Goal: Task Accomplishment & Management: Complete application form

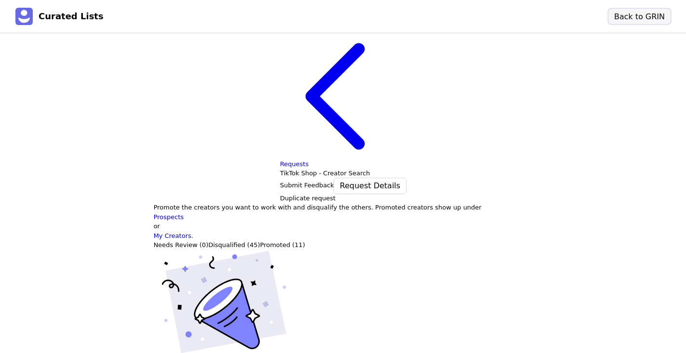
click at [620, 15] on button "Back to GRIN" at bounding box center [640, 16] width 62 height 15
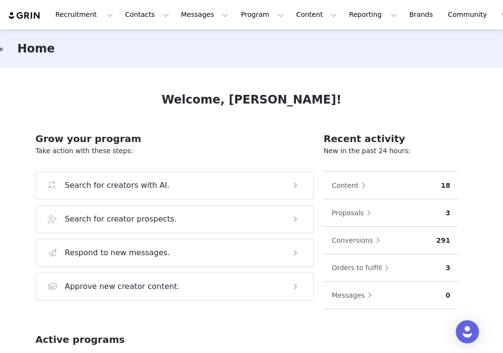
click at [488, 91] on div "Welcome, [PERSON_NAME]! Grow your program Take action with these steps: Search …" at bounding box center [252, 210] width 479 height 284
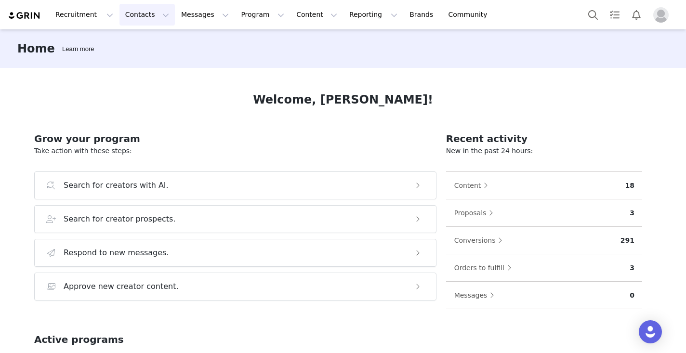
click at [140, 16] on button "Contacts Contacts" at bounding box center [146, 15] width 55 height 22
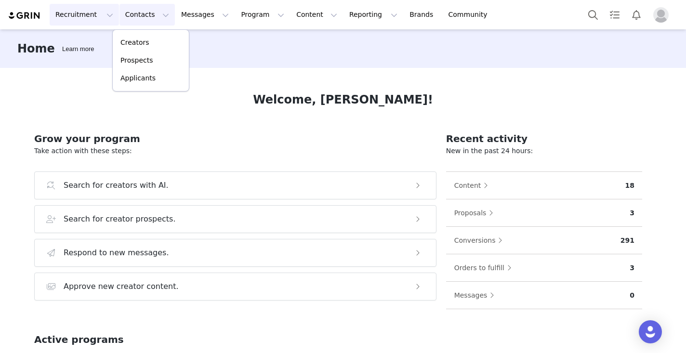
click at [95, 15] on button "Recruitment Recruitment" at bounding box center [84, 15] width 69 height 22
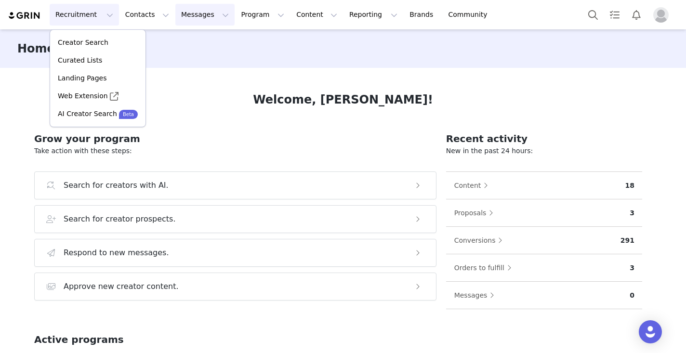
click at [205, 15] on button "Messages Messages" at bounding box center [204, 15] width 59 height 22
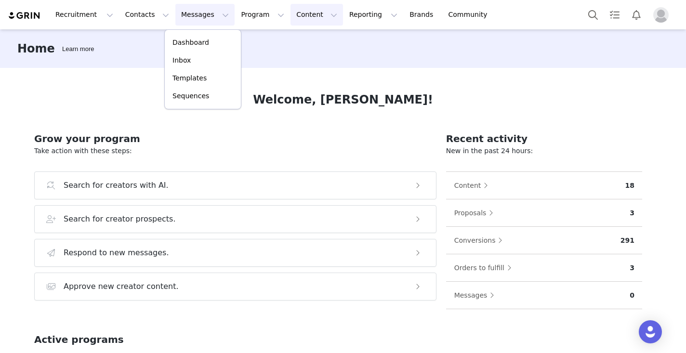
click at [306, 16] on button "Content Content" at bounding box center [317, 15] width 53 height 22
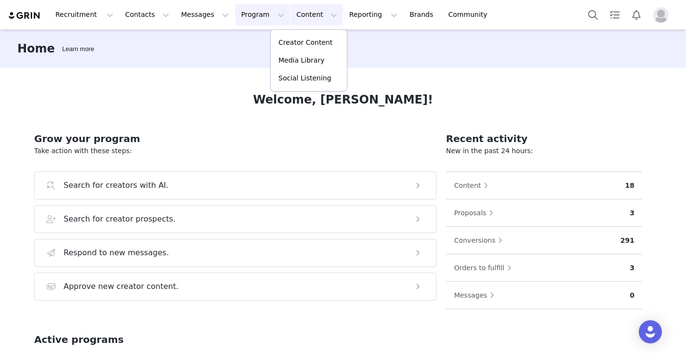
click at [257, 15] on button "Program Program" at bounding box center [262, 15] width 55 height 22
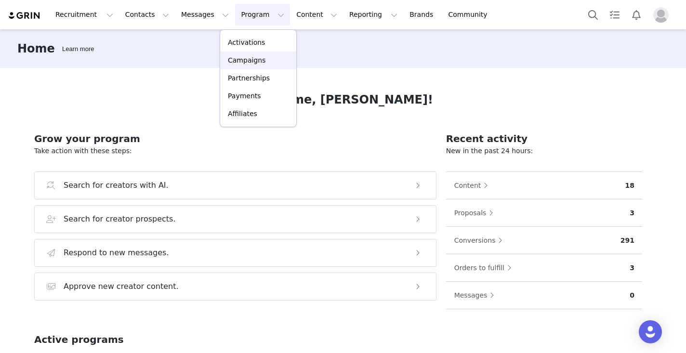
click at [248, 58] on p "Campaigns" at bounding box center [247, 60] width 38 height 10
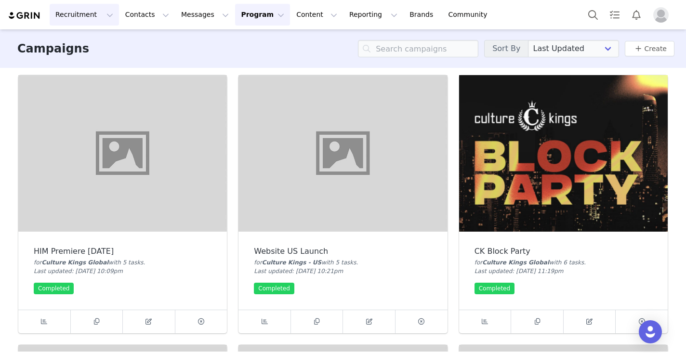
click at [88, 22] on button "Recruitment Recruitment" at bounding box center [84, 15] width 69 height 22
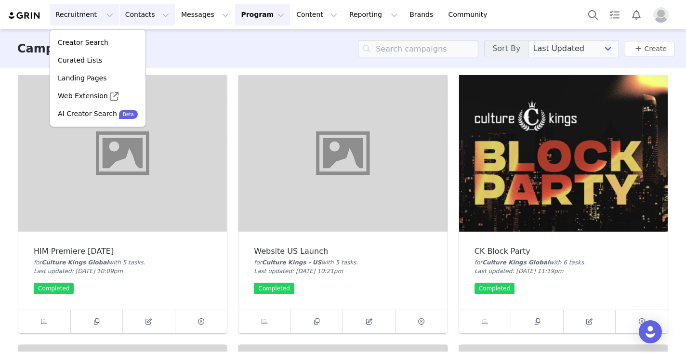
click at [144, 23] on button "Contacts Contacts" at bounding box center [146, 15] width 55 height 22
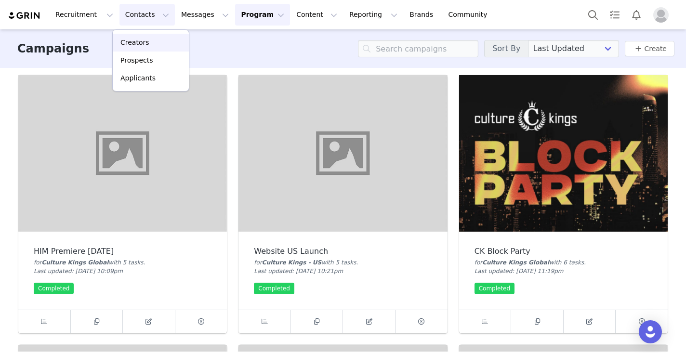
click at [141, 43] on p "Creators" at bounding box center [134, 43] width 29 height 10
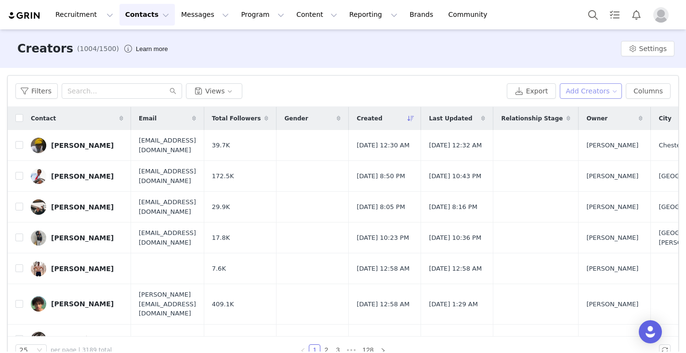
click at [585, 95] on button "Add Creators" at bounding box center [591, 90] width 63 height 15
click at [586, 111] on span "Add a Creator" at bounding box center [593, 110] width 47 height 11
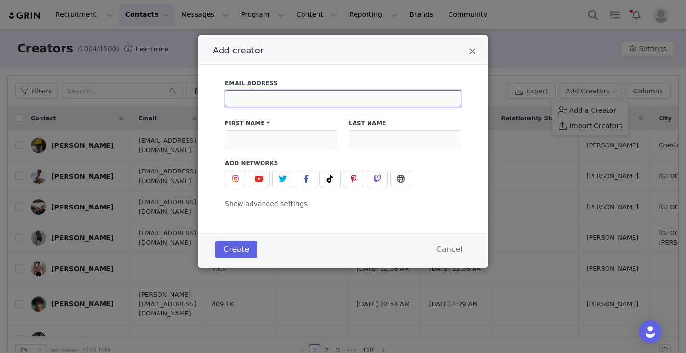
click at [273, 107] on input "Add creator" at bounding box center [343, 98] width 236 height 17
paste input "[EMAIL_ADDRESS][DOMAIN_NAME]"
type input "[EMAIL_ADDRESS][DOMAIN_NAME]"
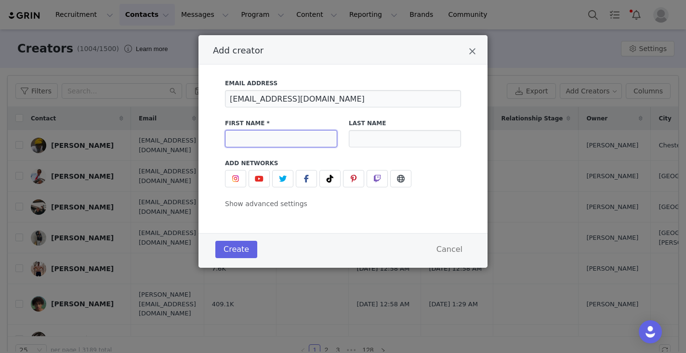
click at [254, 137] on input "Add creator" at bounding box center [281, 138] width 112 height 17
type input "Henry"
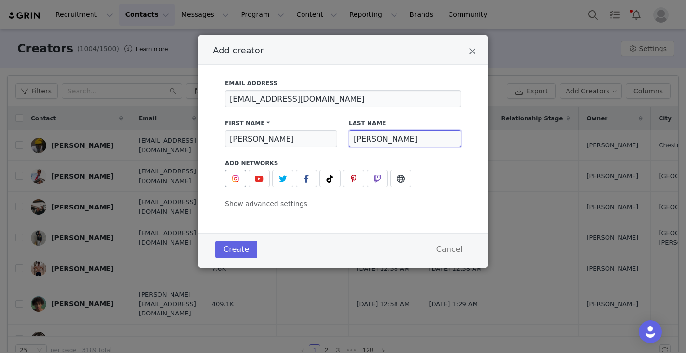
type input "Mouw"
click at [236, 179] on img "Add creator" at bounding box center [236, 179] width 8 height 8
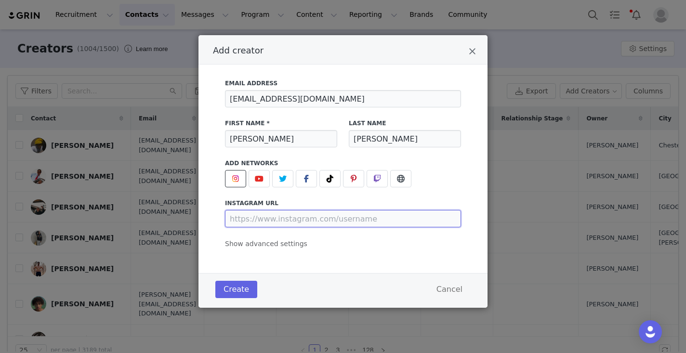
click at [286, 218] on input "Add creator" at bounding box center [343, 218] width 236 height 17
paste input "https://www.instagram.com/henry_mouw_/"
type input "https://www.instagram.com/henry_mouw_/"
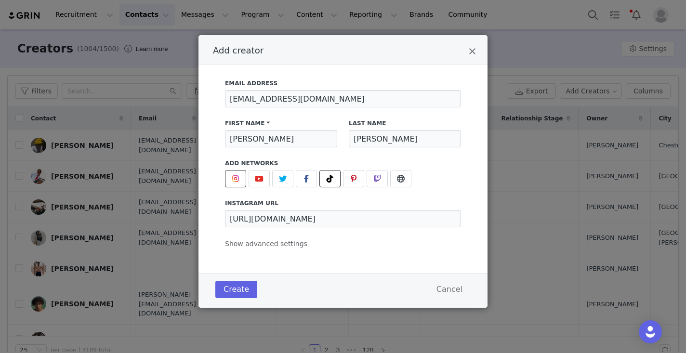
click at [330, 183] on icon "Add creator" at bounding box center [330, 179] width 7 height 8
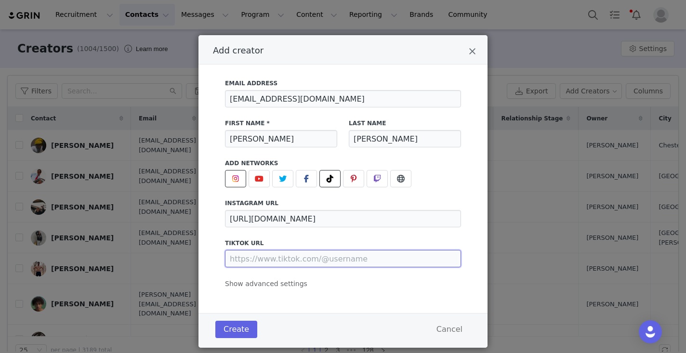
click at [321, 261] on input "Add creator" at bounding box center [343, 258] width 236 height 17
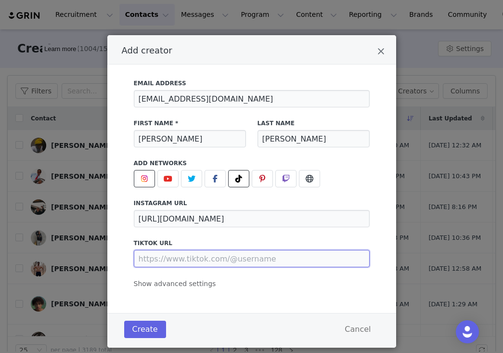
paste input "https://www.tiktok.com/@henrymouw"
type input "https://www.tiktok.com/@henrymouw"
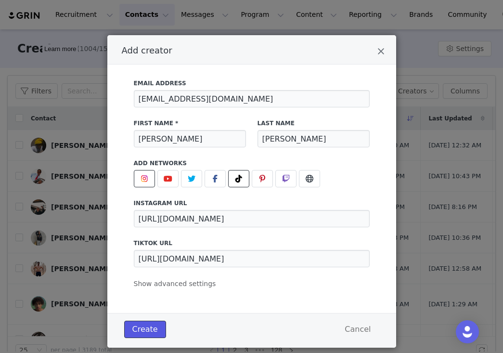
click at [145, 326] on button "Create" at bounding box center [145, 329] width 42 height 17
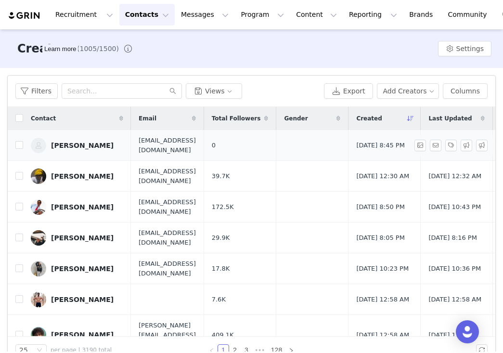
click at [104, 150] on link "[PERSON_NAME]" at bounding box center [77, 145] width 93 height 15
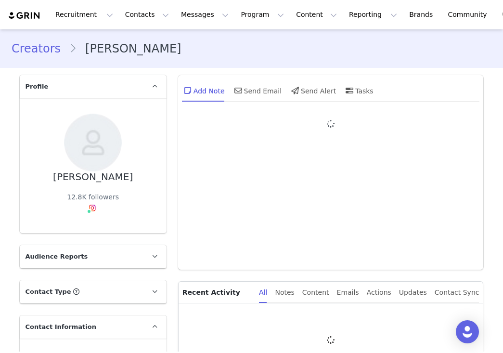
type input "+1 ([GEOGRAPHIC_DATA])"
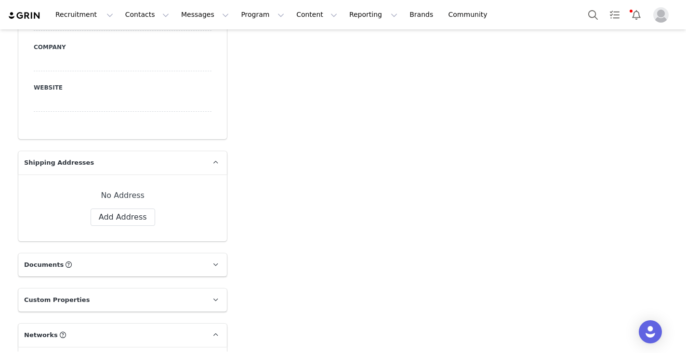
scroll to position [553, 0]
click at [134, 211] on button "Add Address" at bounding box center [123, 216] width 65 height 17
select select
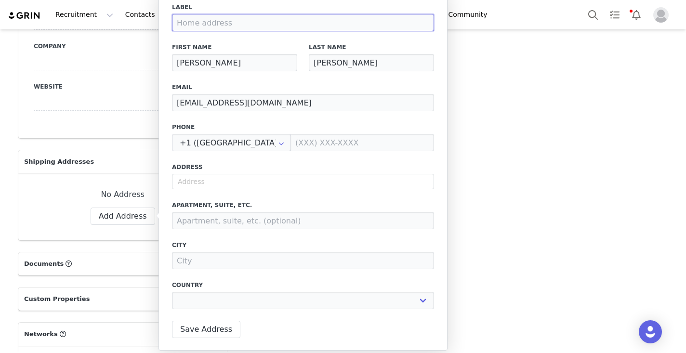
click at [252, 22] on input at bounding box center [303, 22] width 262 height 17
type input "https://www.tiktok.com/@henrymouw"
paste input "309 West Doty Street, Madison, Wi 53703"
type input "309 West Doty Street, Madison, Wi 53703"
select select
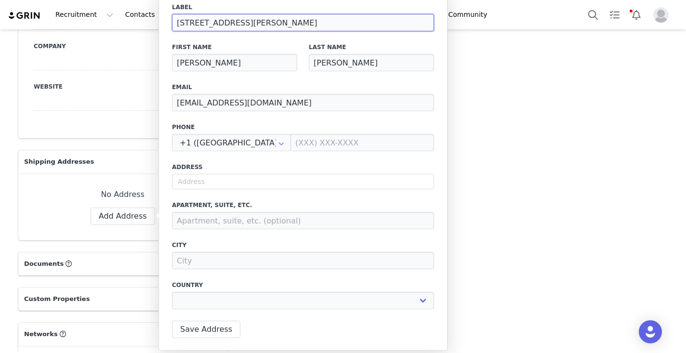
type input "309 West Doty Street, Madison, Wi 53703"
click at [268, 86] on label "Email" at bounding box center [303, 87] width 262 height 9
click at [276, 26] on input "309 West Doty Street, Madison, Wi 53703" at bounding box center [303, 22] width 262 height 17
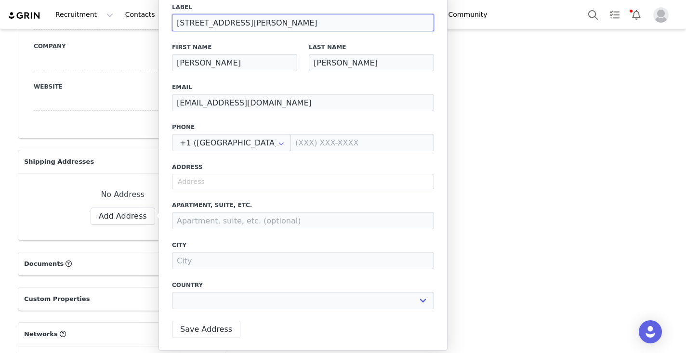
select select
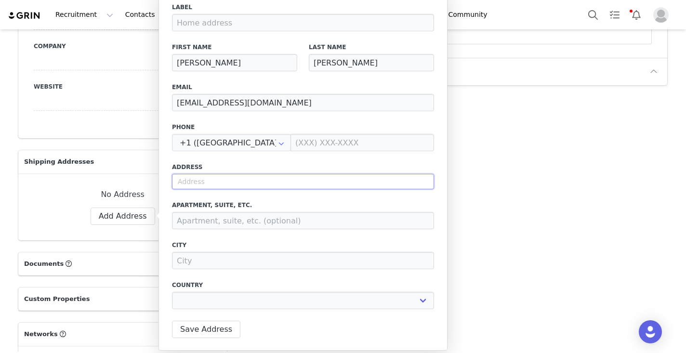
click at [237, 181] on input "text" at bounding box center [303, 181] width 262 height 15
paste input "309 West Doty Street, Madison, Wi 53703"
type input "309 West Doty Street, Madison, Wi 53703"
select select
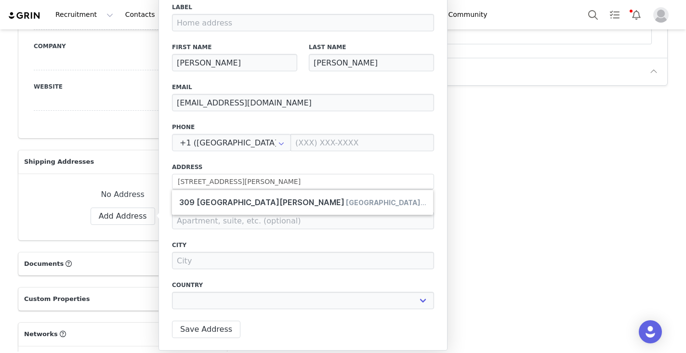
type input "309 W Doty St"
type input "[GEOGRAPHIC_DATA]"
select select "[object Object]"
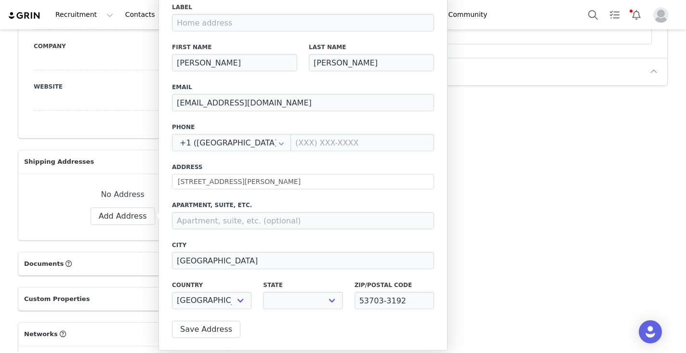
select select "[object Object]"
click at [214, 330] on button "Save Address" at bounding box center [206, 329] width 68 height 17
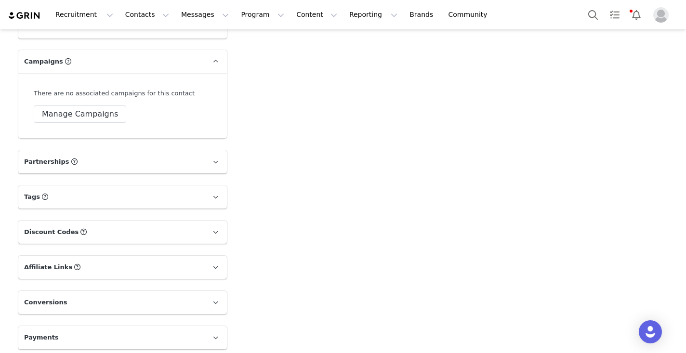
scroll to position [1498, 0]
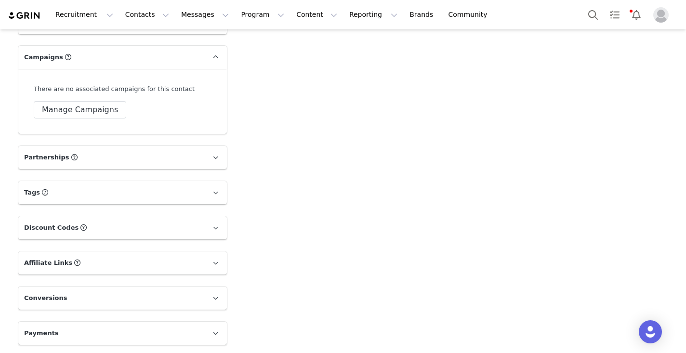
click at [196, 226] on p "Discount Codes Discount codes associated with this Influencer" at bounding box center [110, 227] width 185 height 23
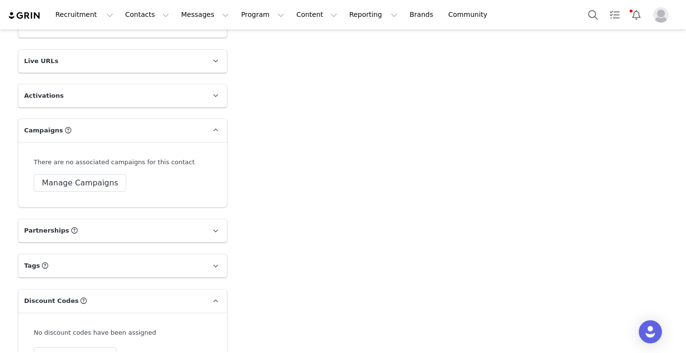
scroll to position [1419, 0]
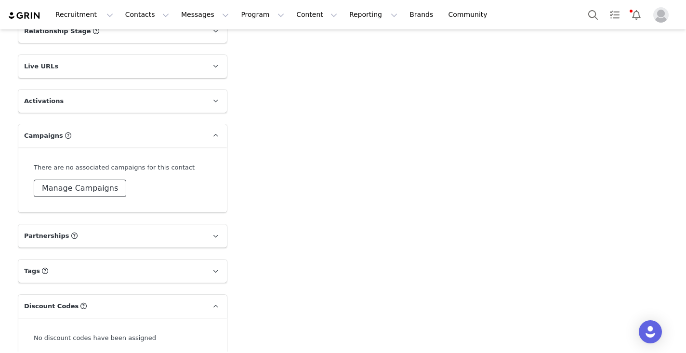
click at [97, 180] on button "Manage Campaigns" at bounding box center [80, 188] width 93 height 17
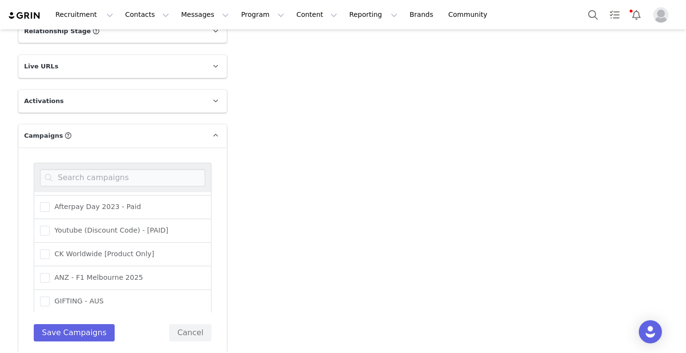
scroll to position [264, 0]
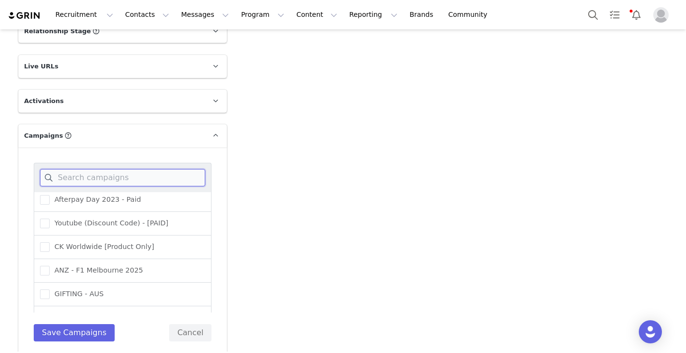
click at [126, 181] on input at bounding box center [122, 177] width 165 height 17
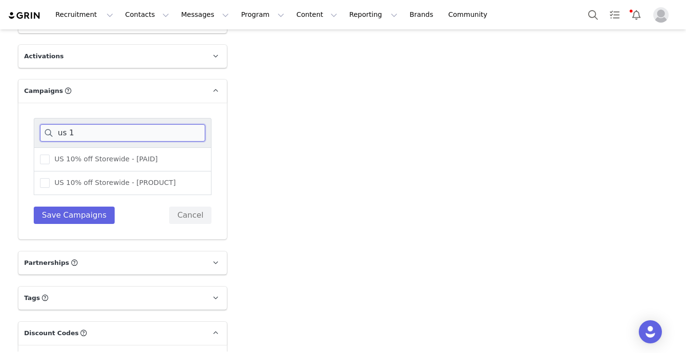
scroll to position [1462, 0]
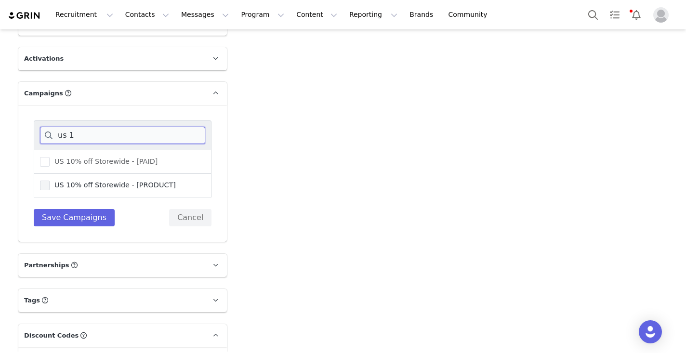
type input "us 1"
click at [46, 184] on span at bounding box center [45, 186] width 10 height 10
click at [50, 181] on input "US 10% off Storewide - [PRODUCT]" at bounding box center [50, 181] width 0 height 0
click at [98, 222] on button "Save Campaigns" at bounding box center [74, 217] width 81 height 17
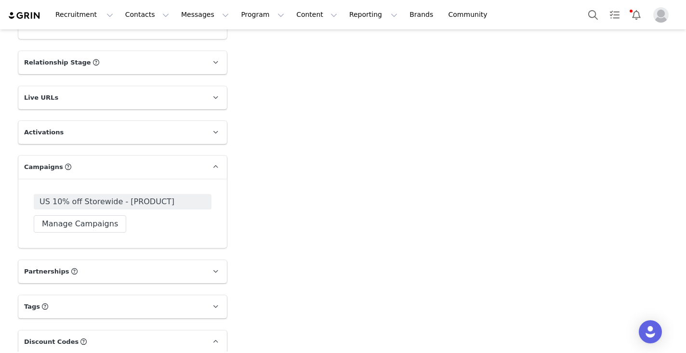
scroll to position [1387, 0]
click at [100, 224] on button "Manage Campaigns" at bounding box center [80, 224] width 93 height 17
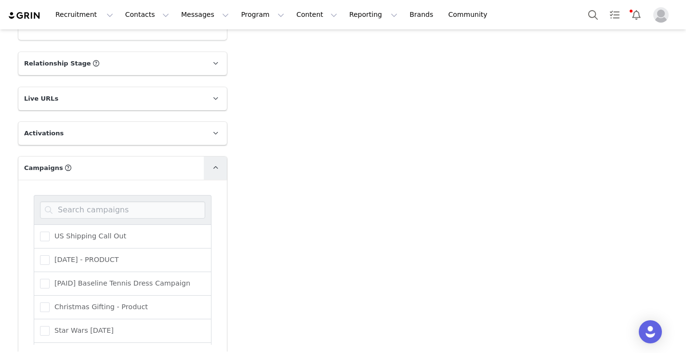
click at [210, 167] on span at bounding box center [216, 168] width 12 height 12
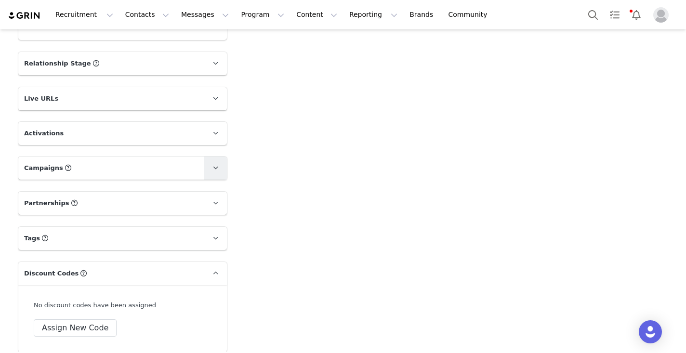
click at [216, 165] on icon at bounding box center [215, 168] width 5 height 6
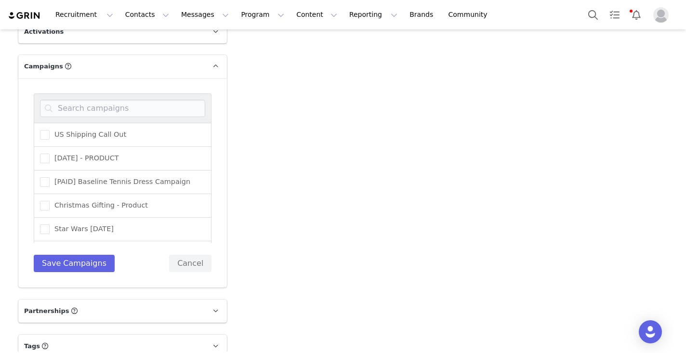
scroll to position [1488, 0]
click at [88, 254] on div "US Shipping Call Out BOXING DAY 2022 - PRODUCT [PAID] Baseline Tennis Dress Cam…" at bounding box center [123, 183] width 178 height 179
click at [88, 265] on button "Save Campaigns" at bounding box center [74, 263] width 81 height 17
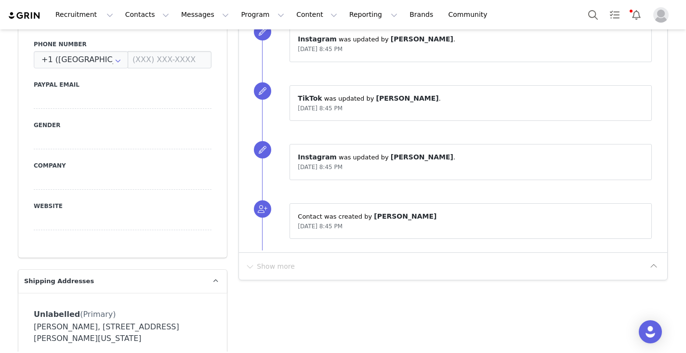
scroll to position [0, 0]
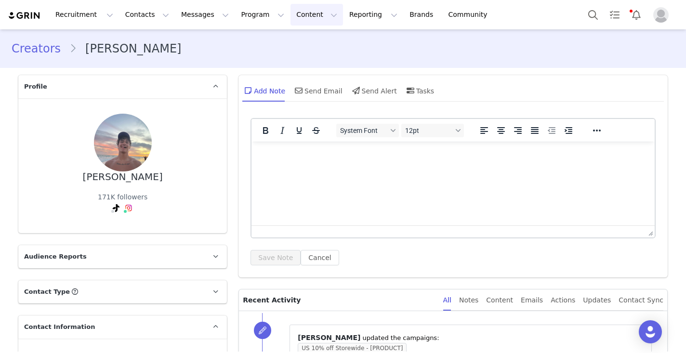
click at [302, 18] on button "Content Content" at bounding box center [317, 15] width 53 height 22
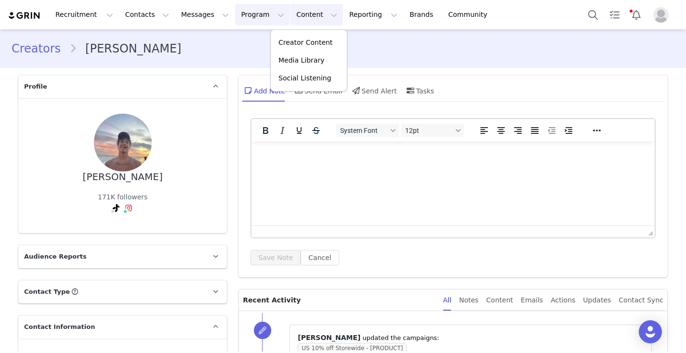
click at [237, 16] on button "Program Program" at bounding box center [262, 15] width 55 height 22
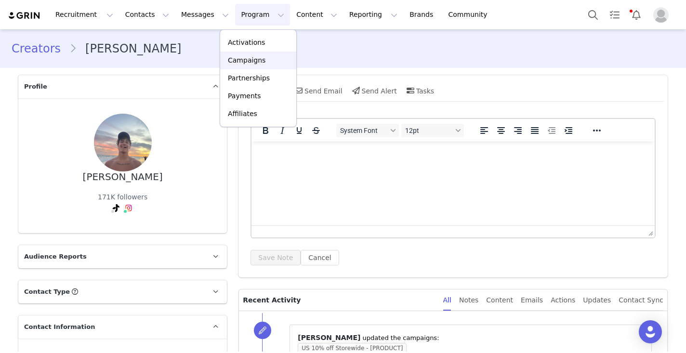
click at [254, 59] on p "Campaigns" at bounding box center [247, 60] width 38 height 10
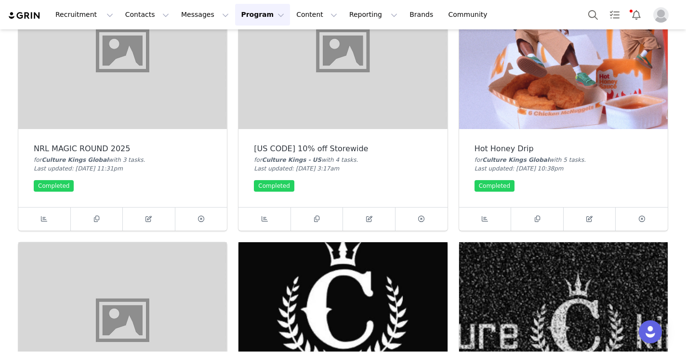
scroll to position [640, 0]
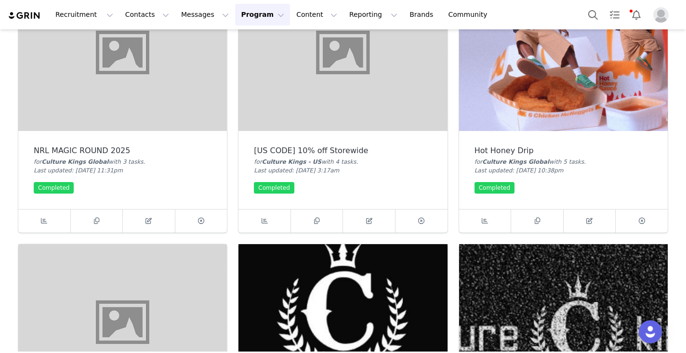
click at [312, 111] on img at bounding box center [342, 52] width 209 height 157
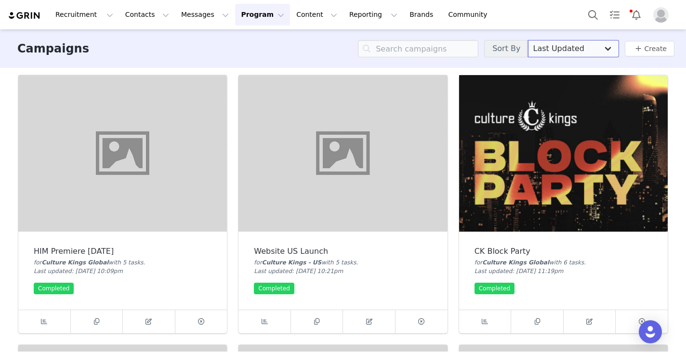
click at [600, 50] on select "Last Updated Newest to Oldest Oldest to Newest Title A-Z Title Z-A" at bounding box center [573, 48] width 91 height 17
click at [536, 40] on select "Last Updated Newest to Oldest Oldest to Newest Title A-Z Title Z-A" at bounding box center [573, 48] width 91 height 17
click at [579, 49] on select "Last Updated Newest to Oldest Oldest to Newest Title A-Z Title Z-A" at bounding box center [573, 48] width 91 height 17
select select "updated_at_raw-desc"
click at [536, 40] on select "Last Updated Newest to Oldest Oldest to Newest Title A-Z Title Z-A" at bounding box center [573, 48] width 91 height 17
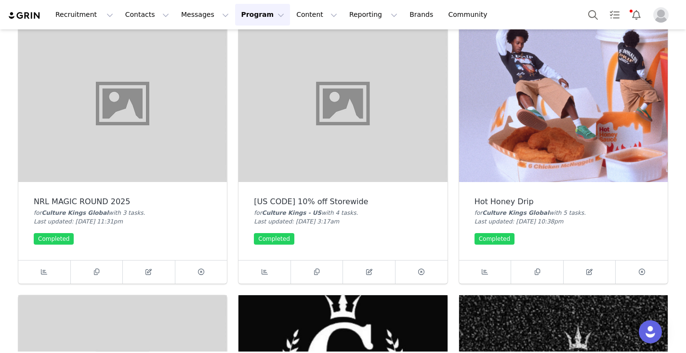
scroll to position [591, 0]
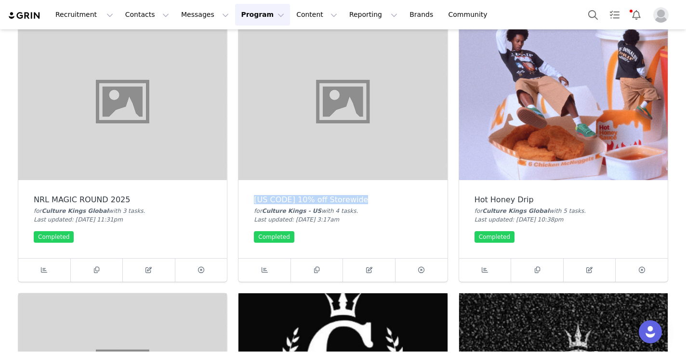
drag, startPoint x: 253, startPoint y: 197, endPoint x: 367, endPoint y: 198, distance: 113.7
click at [367, 198] on div "[US CODE] 10% off Storewide for Culture Kings - US with 4 task s . Last updated…" at bounding box center [342, 219] width 209 height 78
copy div "[US CODE] 10% off Storewide"
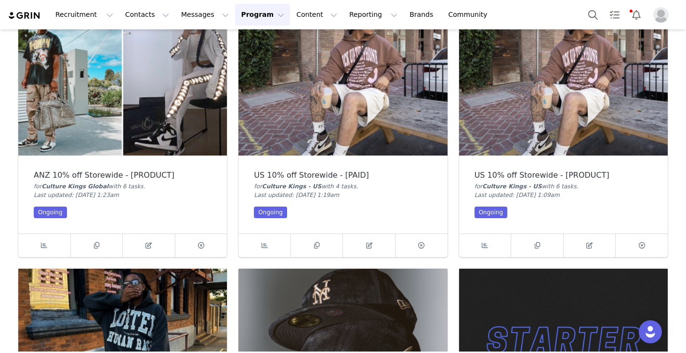
scroll to position [1155, 0]
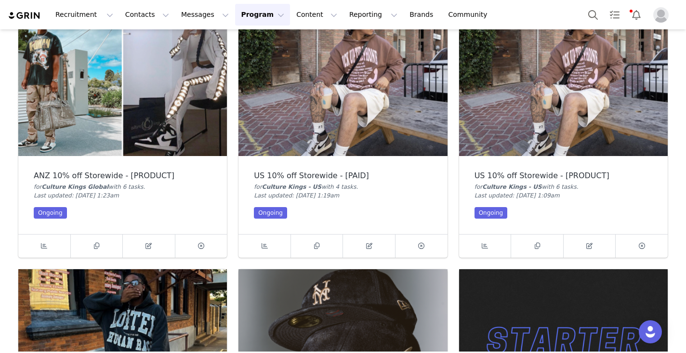
click at [305, 128] on img at bounding box center [342, 78] width 209 height 157
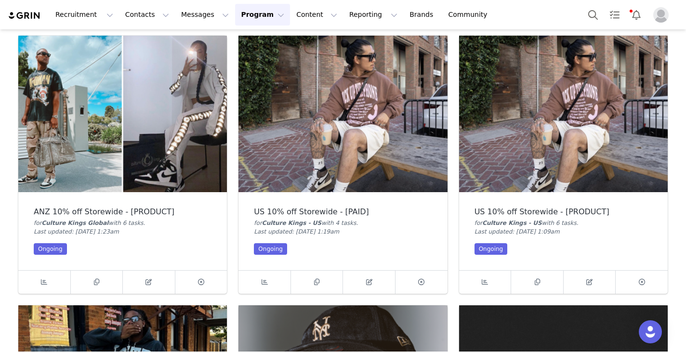
scroll to position [1087, 0]
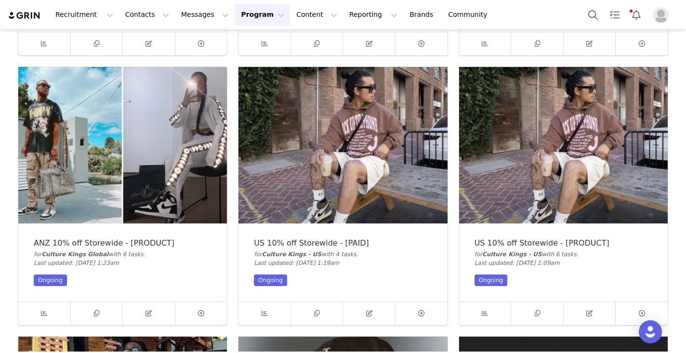
click at [552, 193] on img at bounding box center [563, 145] width 209 height 157
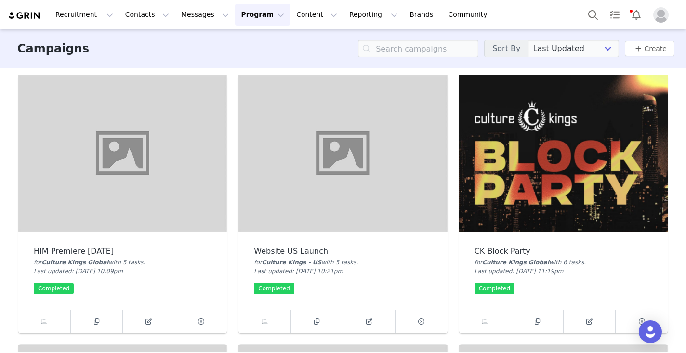
click at [447, 35] on div "Campaigns Sort By Last Updated Newest to Oldest Oldest to Newest Title A-Z Titl…" at bounding box center [343, 48] width 686 height 39
click at [447, 41] on input at bounding box center [418, 48] width 120 height 17
paste input "US 10% off Storewide - [PRODUCT]"
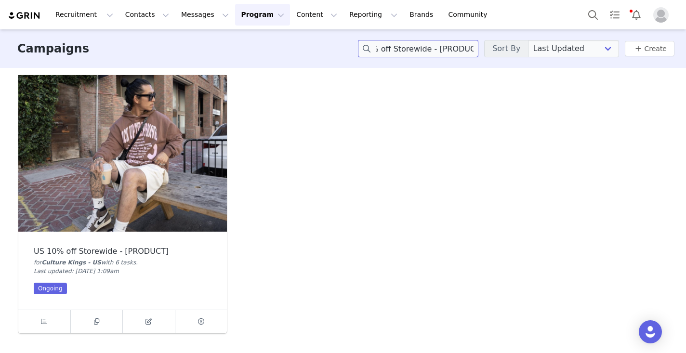
type input "US 10% off Storewide - [PRODUCT]"
click at [144, 151] on img at bounding box center [122, 153] width 209 height 157
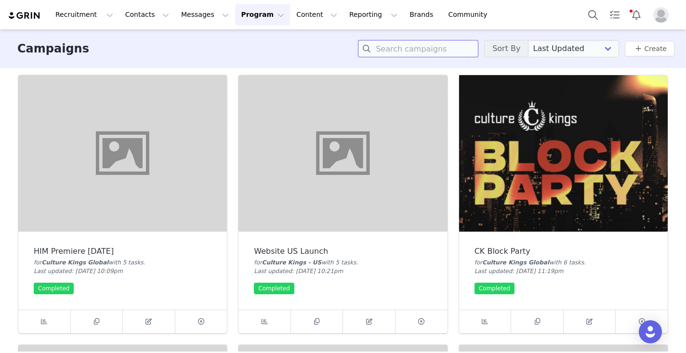
click at [452, 48] on input at bounding box center [418, 48] width 120 height 17
click at [657, 53] on link "Create" at bounding box center [650, 49] width 34 height 12
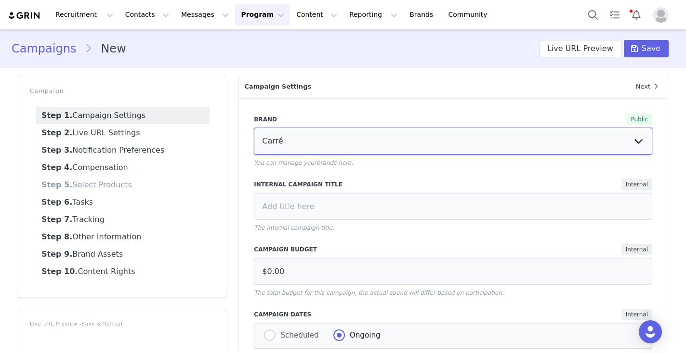
click at [340, 140] on select "Carré Saint Morta Culture Kings Global Starter ANZ Culture Kings NZ The Anti Or…" at bounding box center [453, 141] width 398 height 27
select select "832c2973-805f-4896-b2c0-7abbc7a64f98"
type input "AUD0.00"
click at [254, 128] on select "Carré Saint Morta Culture Kings Global Starter ANZ Culture Kings NZ The Anti Or…" at bounding box center [453, 141] width 398 height 27
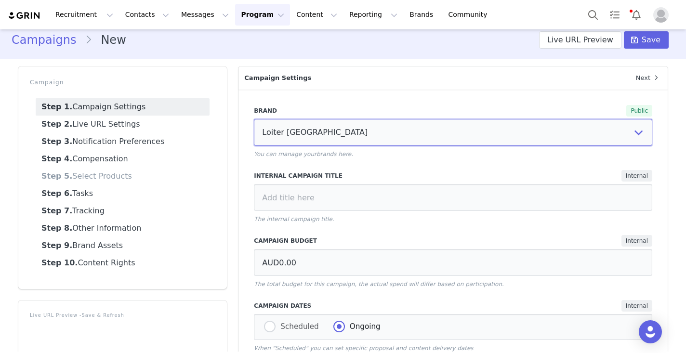
scroll to position [10, 0]
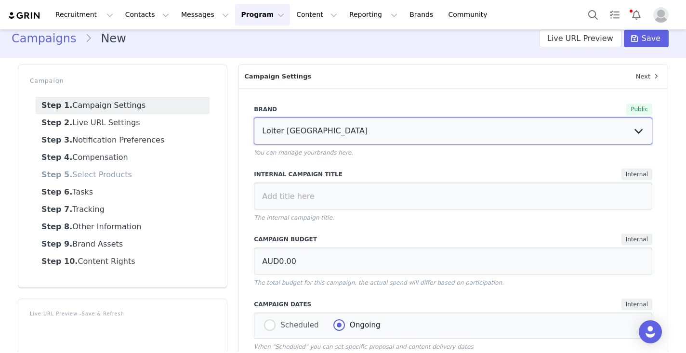
click at [341, 131] on select "Carré Saint Morta Culture Kings Global Starter ANZ Culture Kings NZ The Anti Or…" at bounding box center [453, 131] width 398 height 27
select select "d1006794-f78b-4138-ac11-bb4f8ff80844"
type input "$0.00"
click at [254, 118] on select "Carré Saint Morta Culture Kings Global Starter ANZ Culture Kings NZ The Anti Or…" at bounding box center [453, 131] width 398 height 27
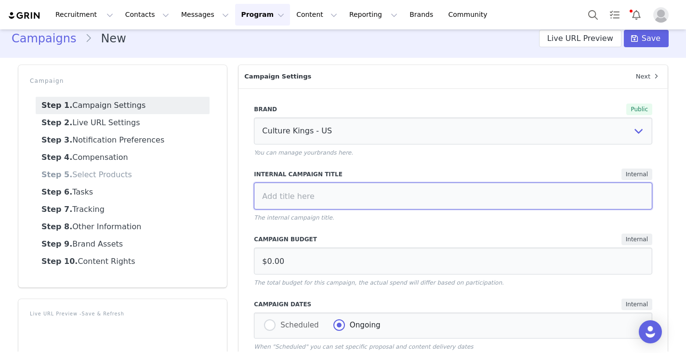
click at [321, 192] on input at bounding box center [453, 196] width 398 height 27
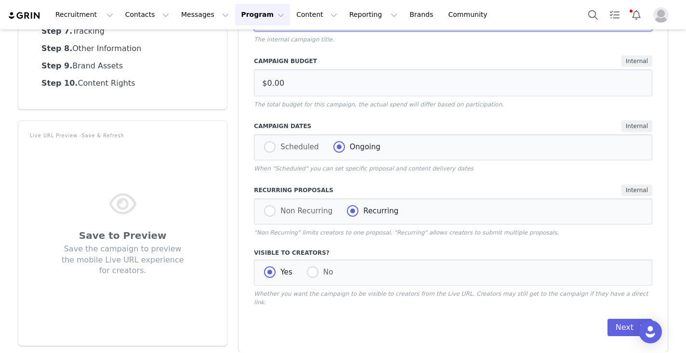
scroll to position [189, 0]
type input "Loiter 'Purity'"
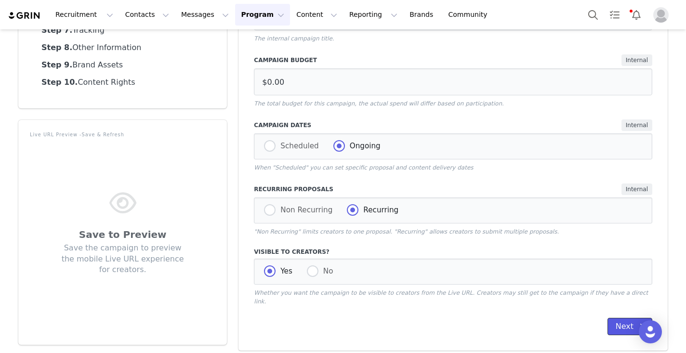
click at [629, 320] on button "Next" at bounding box center [630, 326] width 45 height 17
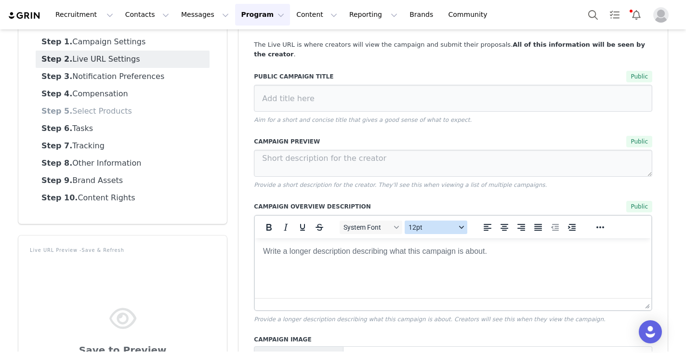
scroll to position [44, 0]
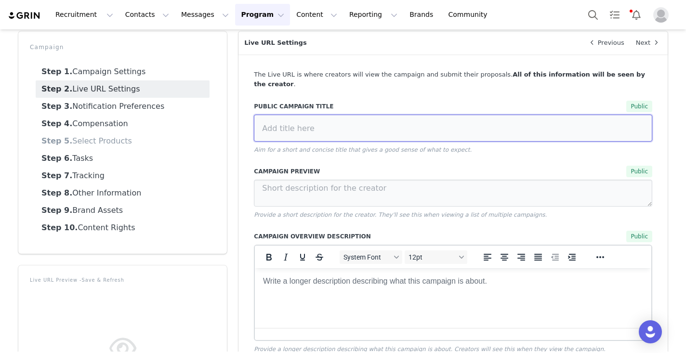
click at [376, 116] on input at bounding box center [453, 128] width 398 height 27
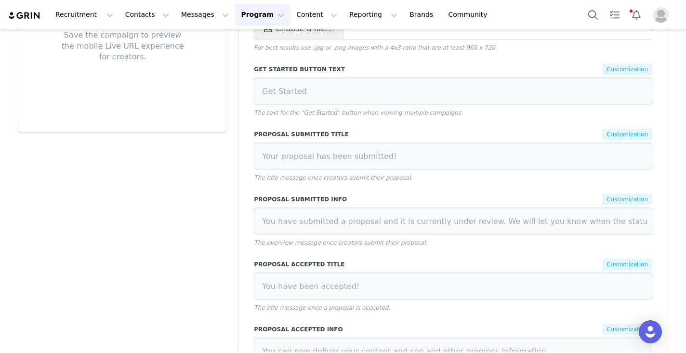
scroll to position [470, 0]
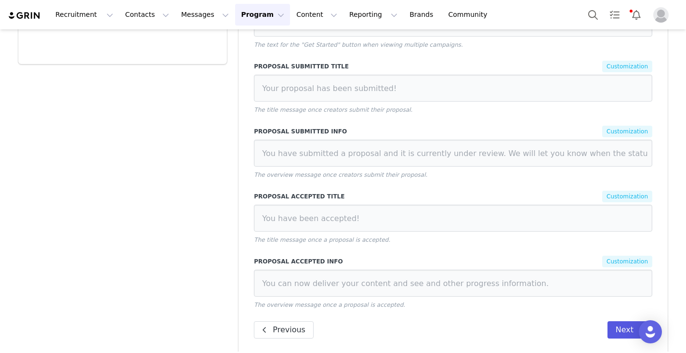
type input "Loiter Purity Campaign"
click at [618, 321] on button "Next" at bounding box center [630, 329] width 45 height 17
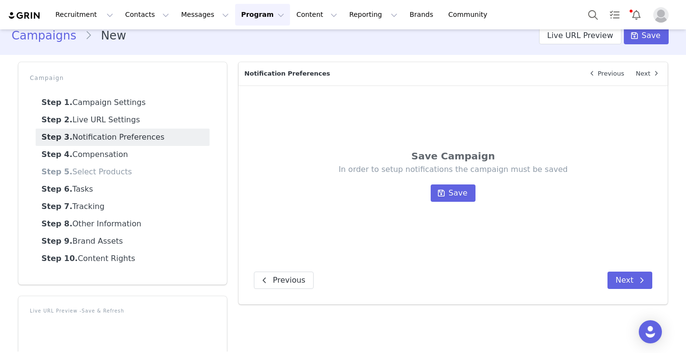
scroll to position [0, 0]
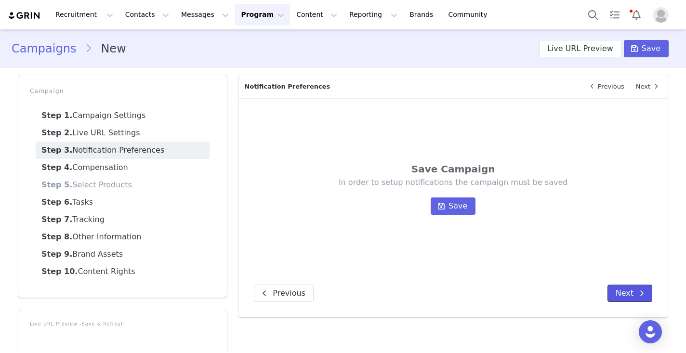
click at [615, 290] on button "Next" at bounding box center [630, 293] width 45 height 17
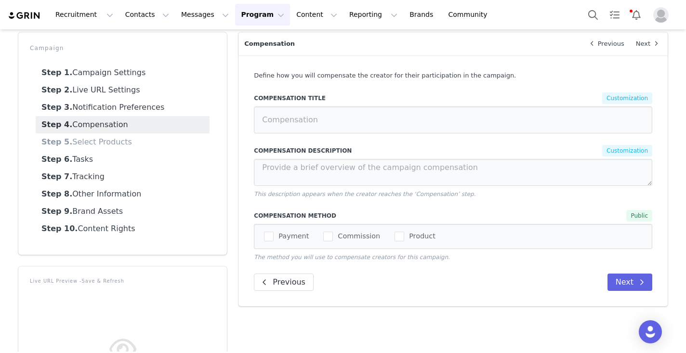
scroll to position [43, 0]
click at [404, 236] on span "Product" at bounding box center [419, 235] width 31 height 9
click at [404, 231] on input "Product" at bounding box center [404, 231] width 0 height 0
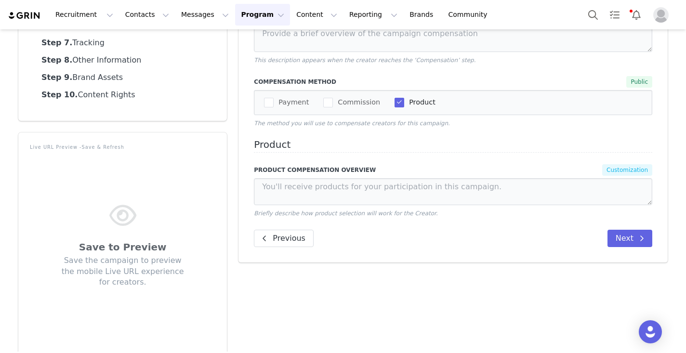
scroll to position [187, 0]
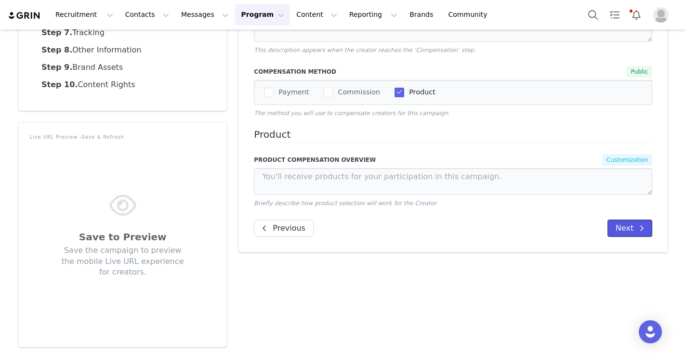
click at [620, 231] on button "Next" at bounding box center [630, 228] width 45 height 17
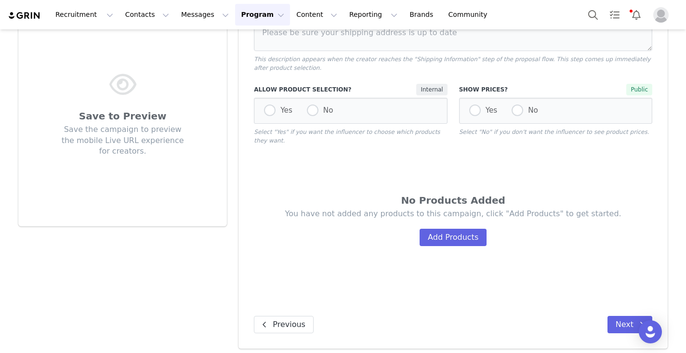
scroll to position [313, 0]
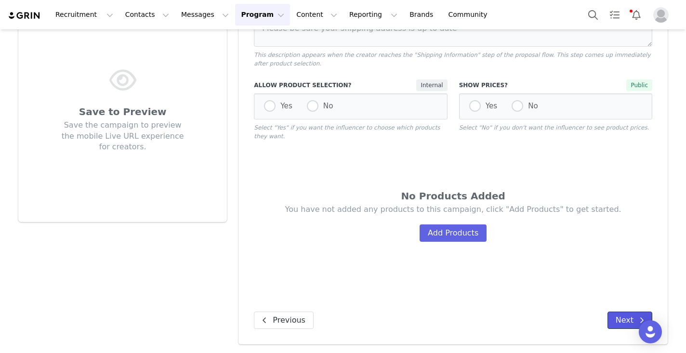
click at [629, 320] on button "Next" at bounding box center [630, 320] width 45 height 17
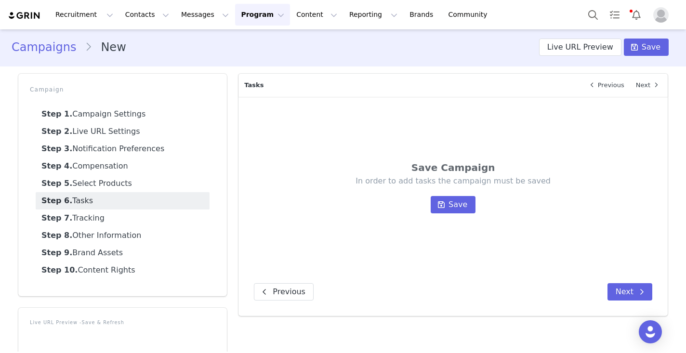
scroll to position [0, 0]
click at [615, 291] on button "Next" at bounding box center [630, 292] width 45 height 17
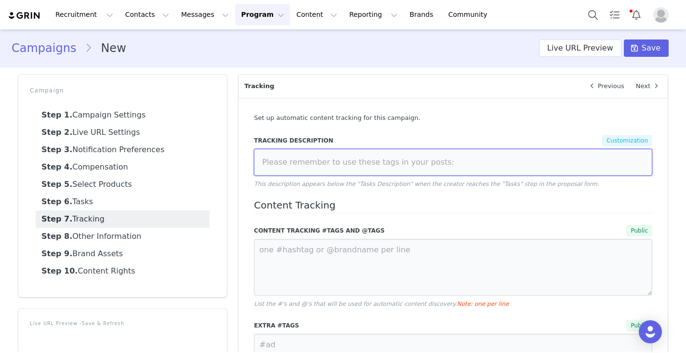
click at [464, 165] on input at bounding box center [453, 162] width 398 height 27
type input "#culturekings #culturekingspartner"
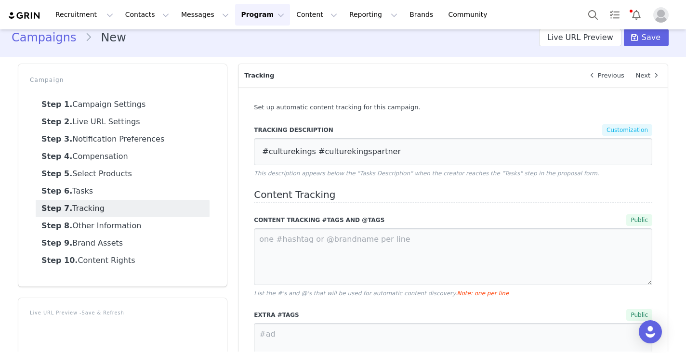
scroll to position [17, 0]
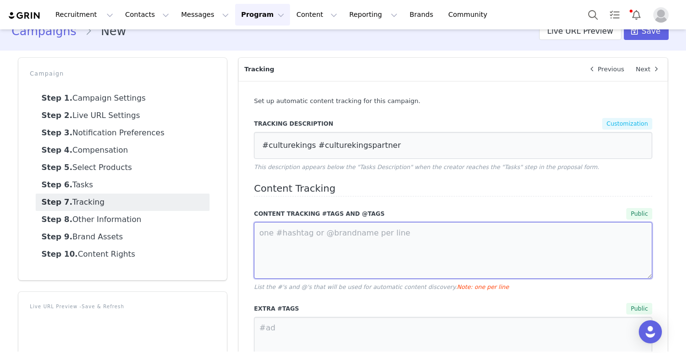
click at [426, 235] on textarea at bounding box center [453, 250] width 398 height 57
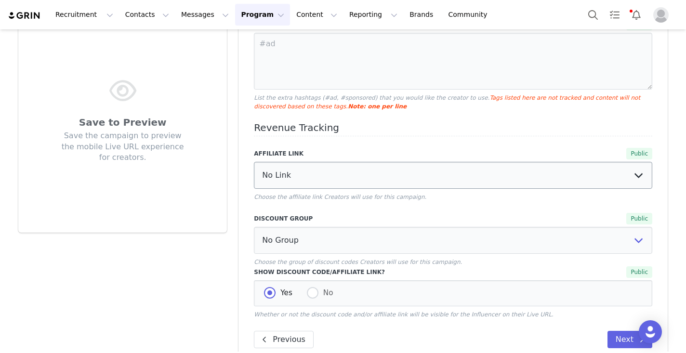
scroll to position [321, 0]
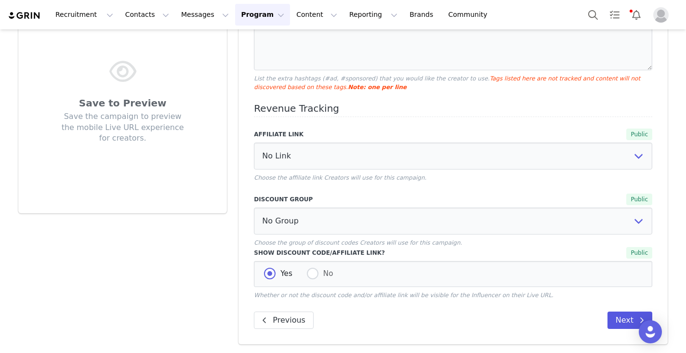
type textarea "@culturekings @culturekings.usa #culturekingspartner #culturekings"
click at [623, 321] on button "Next" at bounding box center [630, 320] width 45 height 17
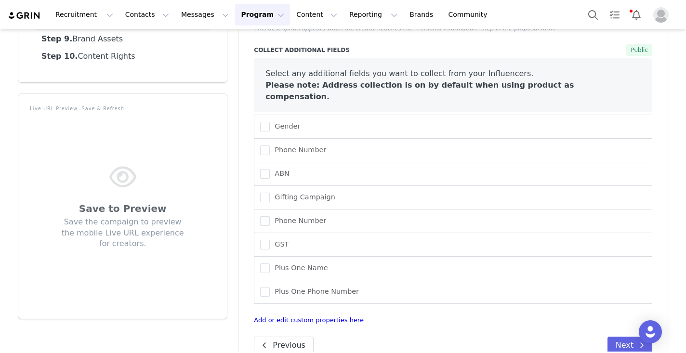
scroll to position [219, 0]
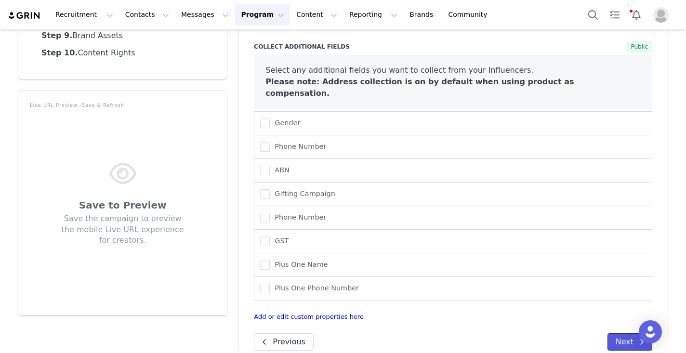
click at [623, 333] on button "Next" at bounding box center [630, 341] width 45 height 17
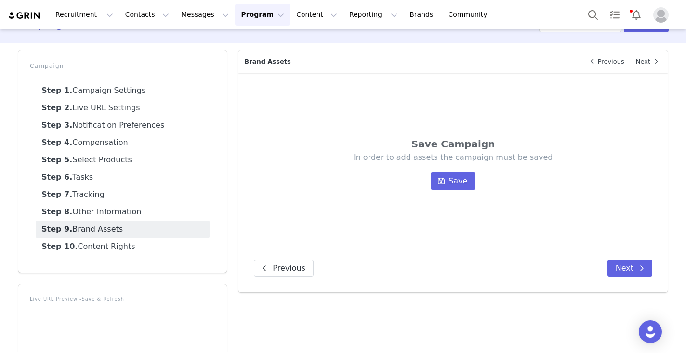
scroll to position [19, 0]
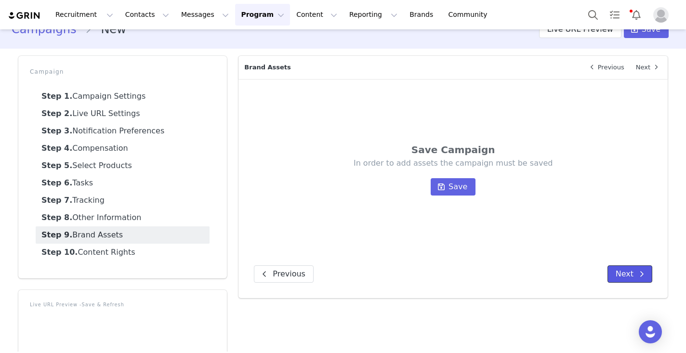
click at [618, 273] on button "Next" at bounding box center [630, 273] width 45 height 17
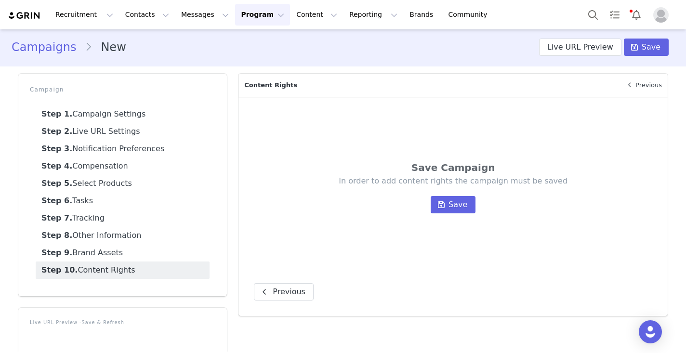
scroll to position [0, 0]
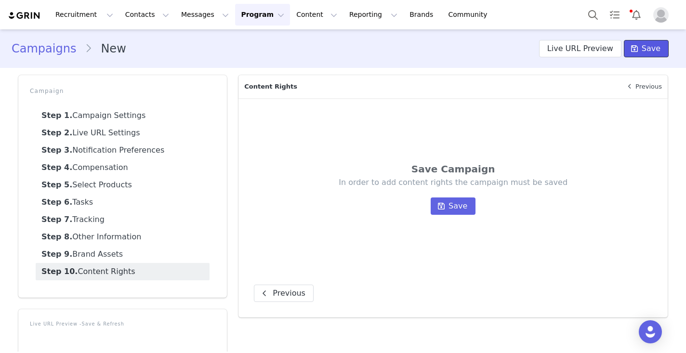
click at [646, 51] on span "Save" at bounding box center [651, 49] width 19 height 12
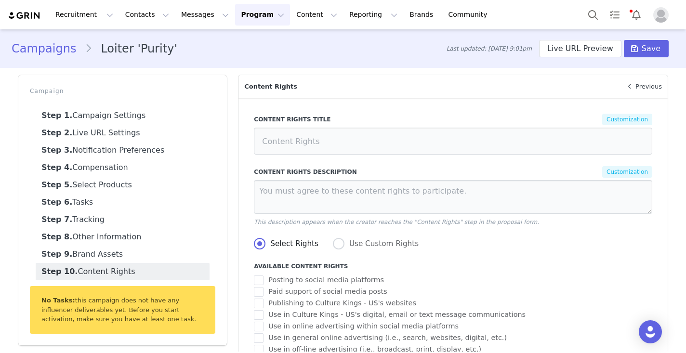
click at [22, 52] on link "Campaigns" at bounding box center [48, 48] width 73 height 17
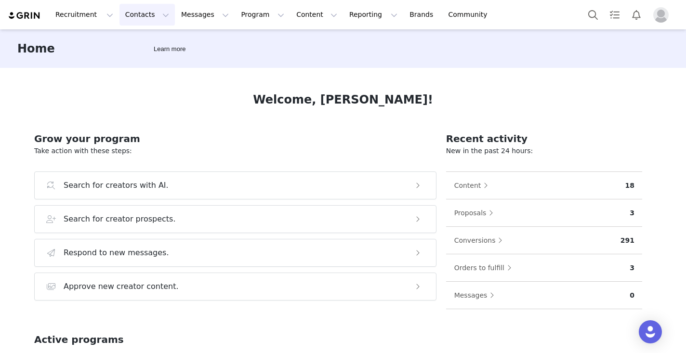
click at [142, 13] on button "Contacts Contacts" at bounding box center [146, 15] width 55 height 22
click at [144, 46] on p "Creators" at bounding box center [134, 43] width 29 height 10
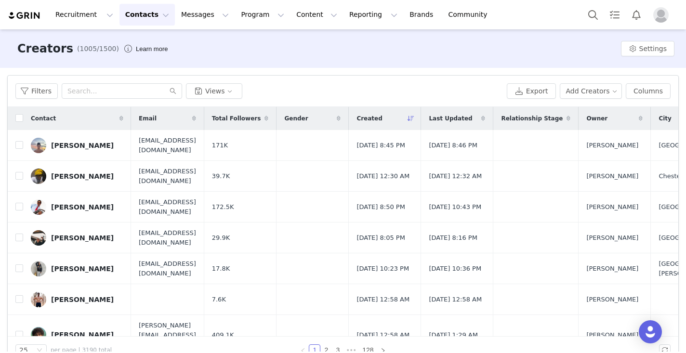
click at [116, 76] on div "Filters Views Export Add Creators Columns" at bounding box center [343, 91] width 671 height 31
click at [110, 175] on link "[PERSON_NAME]" at bounding box center [77, 176] width 93 height 15
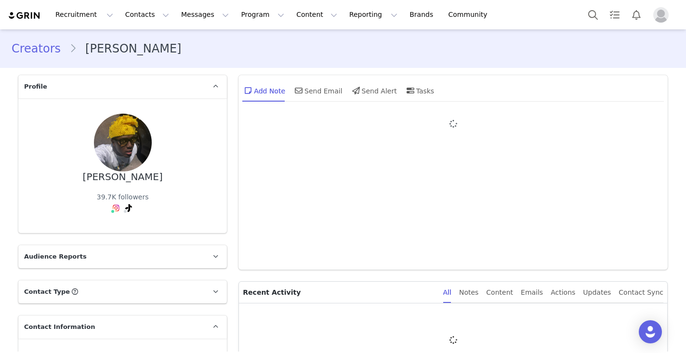
type input "+1 ([GEOGRAPHIC_DATA])"
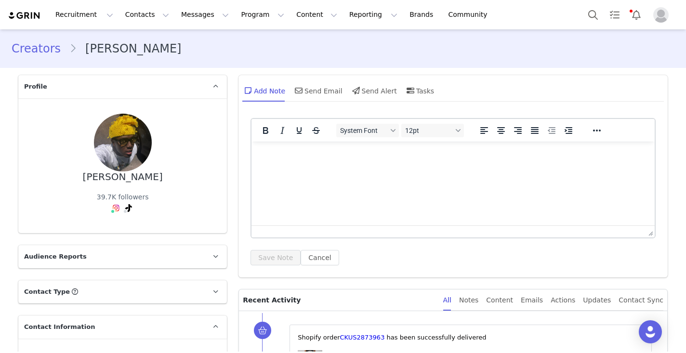
click at [51, 53] on link "Creators" at bounding box center [41, 48] width 58 height 17
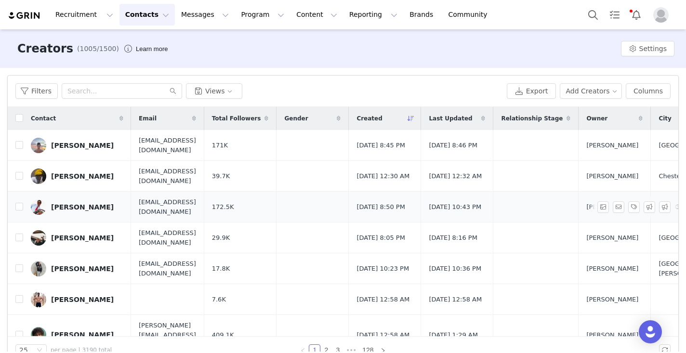
click at [77, 205] on div "[PERSON_NAME]" at bounding box center [82, 207] width 63 height 8
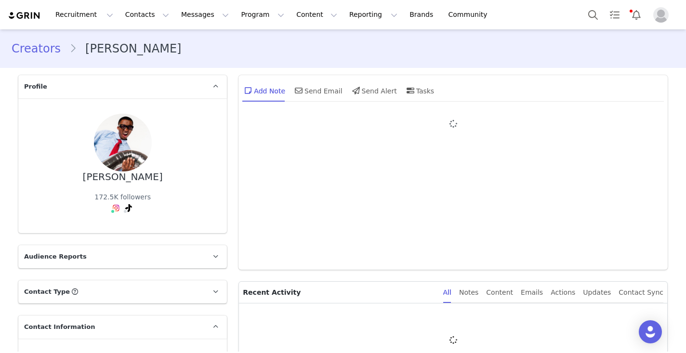
type input "+1 ([GEOGRAPHIC_DATA])"
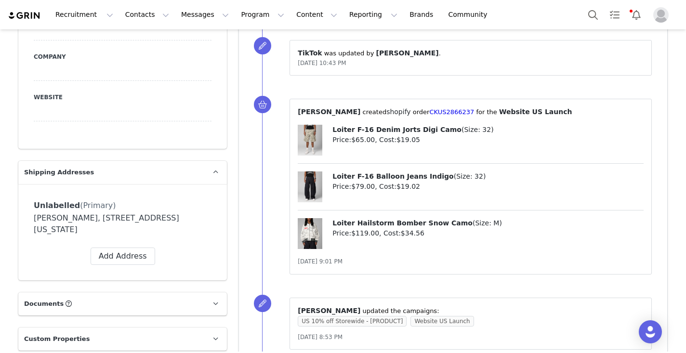
scroll to position [547, 0]
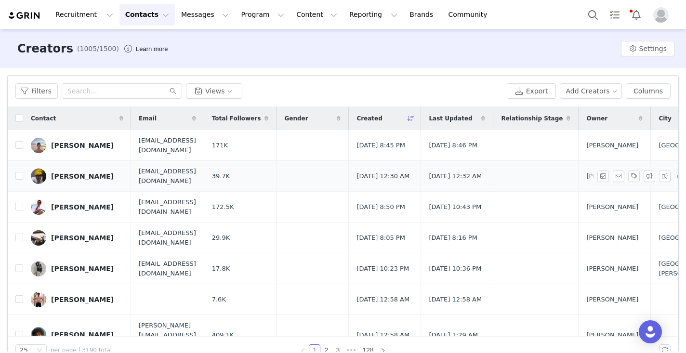
click at [98, 176] on div "[PERSON_NAME]" at bounding box center [82, 176] width 63 height 8
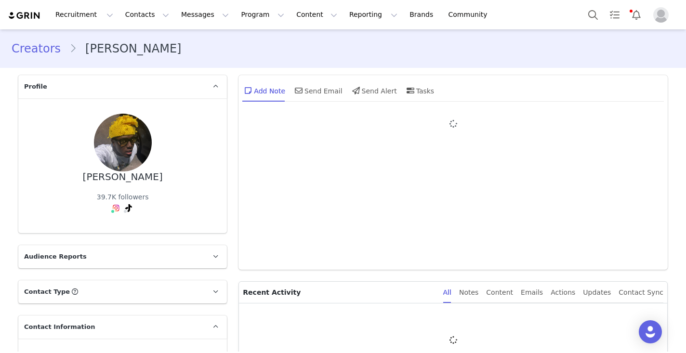
type input "+1 ([GEOGRAPHIC_DATA])"
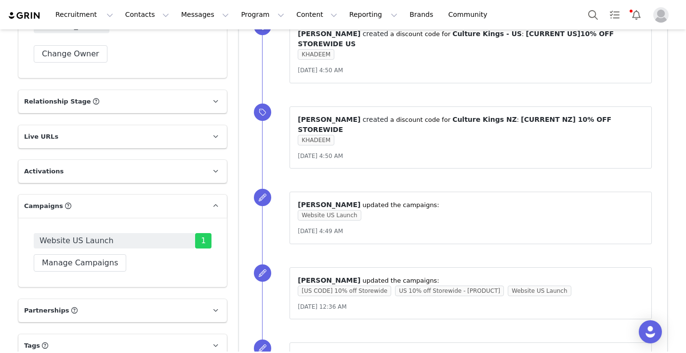
scroll to position [1365, 0]
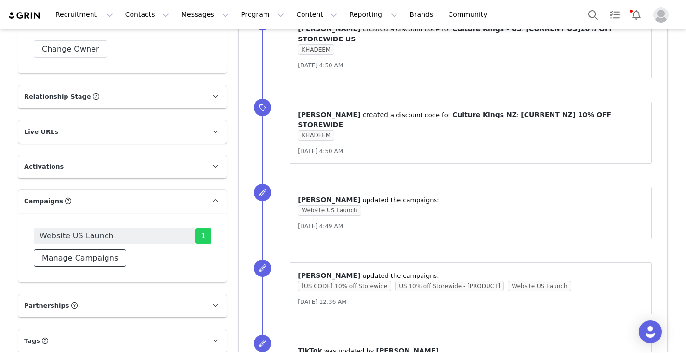
click at [106, 250] on button "Manage Campaigns" at bounding box center [80, 258] width 93 height 17
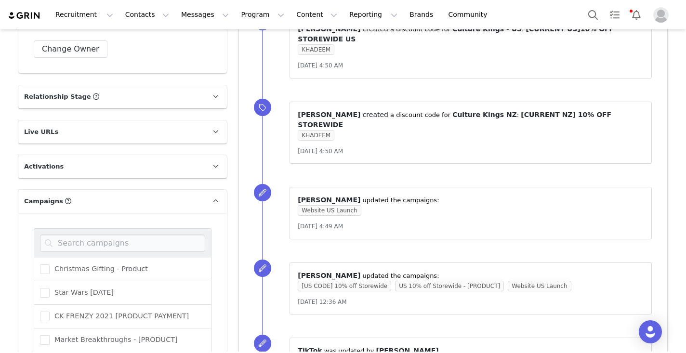
scroll to position [72, 0]
click at [214, 198] on icon at bounding box center [215, 201] width 5 height 6
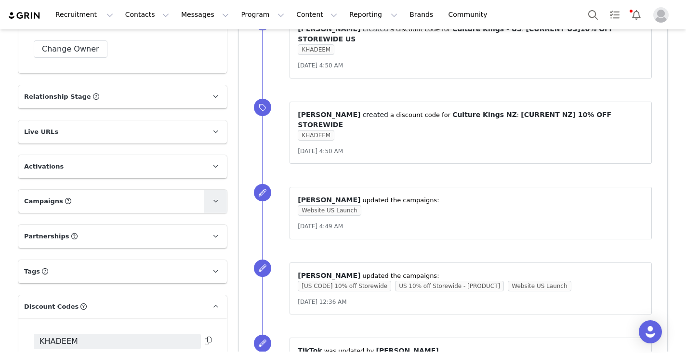
click at [213, 198] on icon at bounding box center [215, 201] width 5 height 6
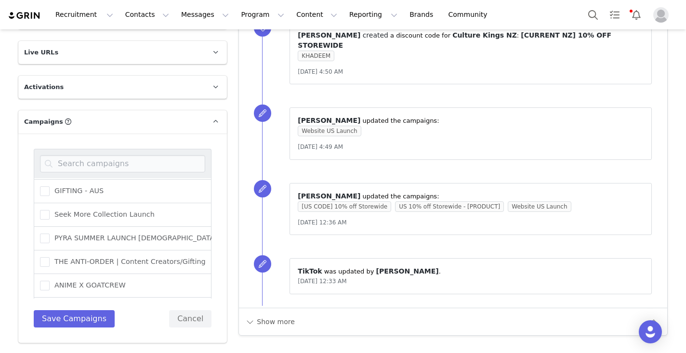
scroll to position [361, 0]
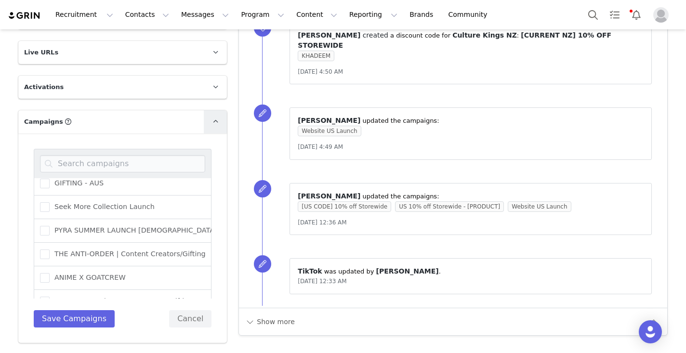
click at [211, 116] on span at bounding box center [216, 122] width 12 height 12
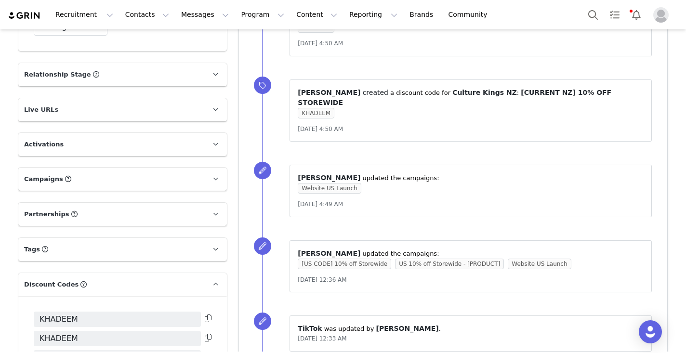
scroll to position [1384, 0]
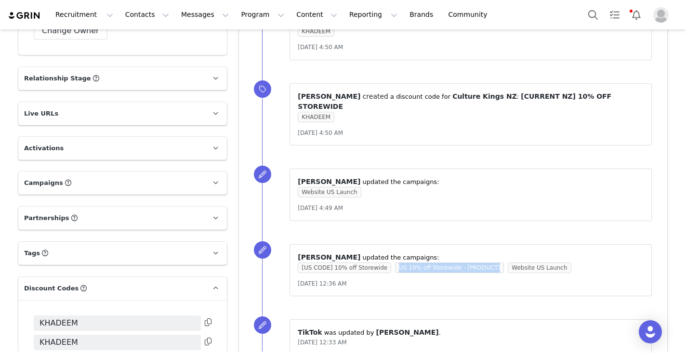
drag, startPoint x: 396, startPoint y: 238, endPoint x: 489, endPoint y: 242, distance: 92.6
click at [489, 252] on div "⁨ [PERSON_NAME] ⁩ updated the campaigns: [US CODE] 10% off Storewide US 10% off…" at bounding box center [471, 270] width 346 height 36
copy span "US 10% off Storewide - [PRODUCT]"
